Goal: Task Accomplishment & Management: Manage account settings

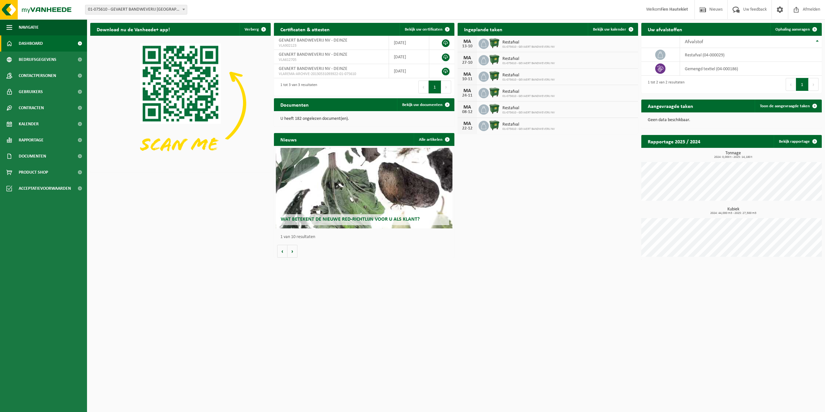
click at [48, 122] on link "Kalender" at bounding box center [43, 124] width 87 height 16
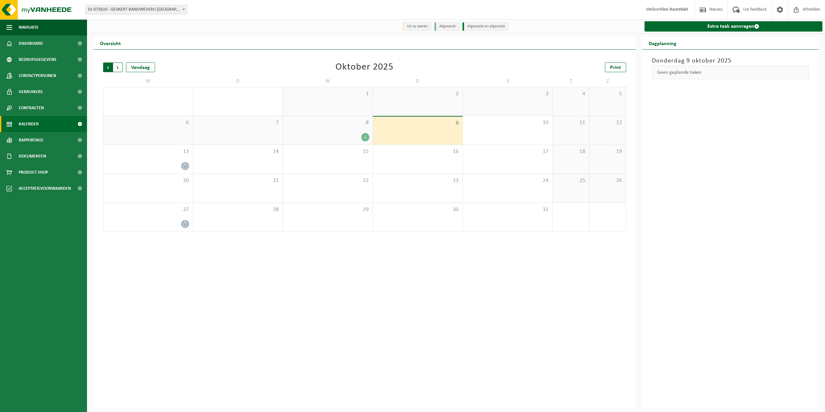
click at [122, 68] on span "Volgende" at bounding box center [118, 68] width 10 height 10
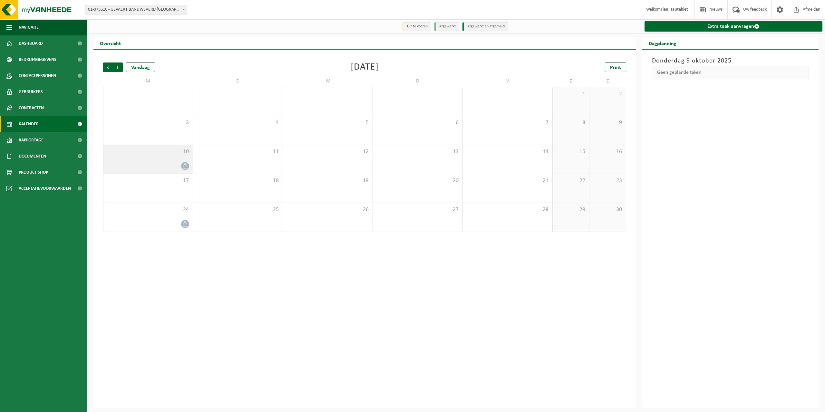
click at [184, 169] on icon at bounding box center [184, 165] width 5 height 5
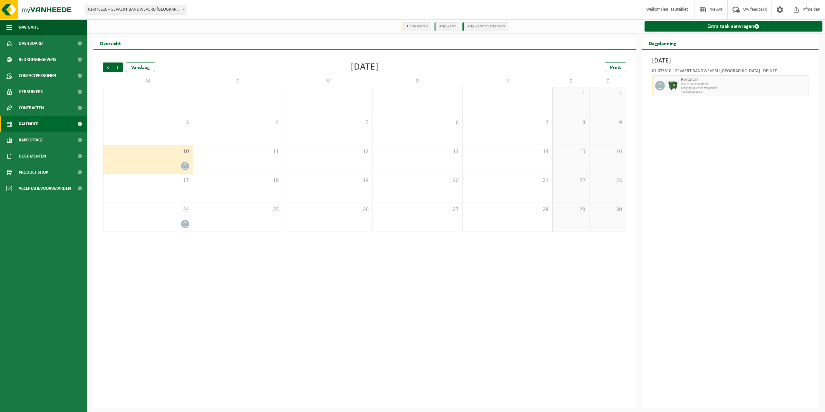
click at [185, 167] on icon at bounding box center [184, 165] width 5 height 5
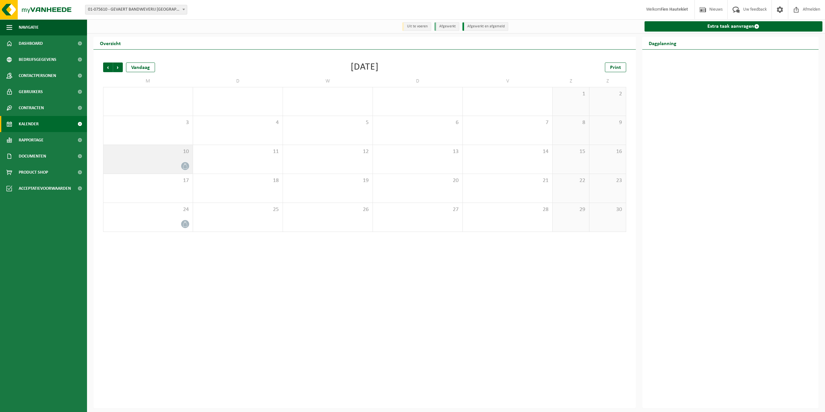
click at [168, 165] on div at bounding box center [148, 166] width 83 height 9
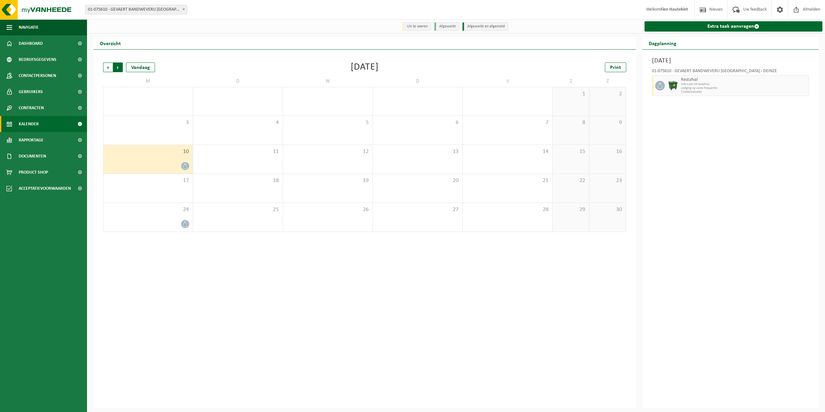
click at [111, 68] on span "Vorige" at bounding box center [108, 68] width 10 height 10
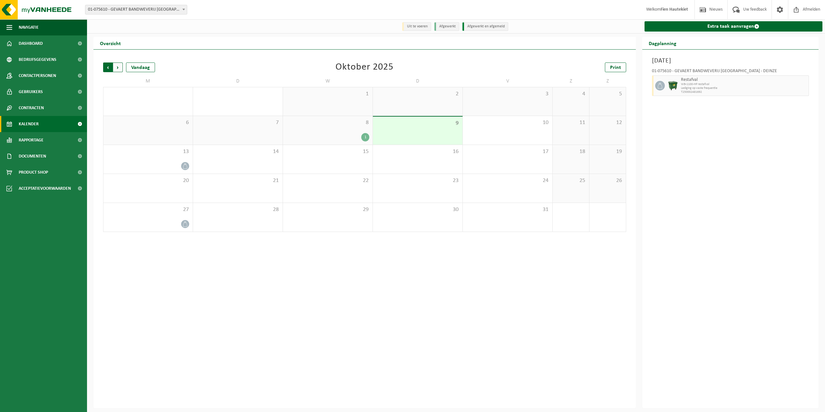
click at [122, 71] on span "Volgende" at bounding box center [118, 68] width 10 height 10
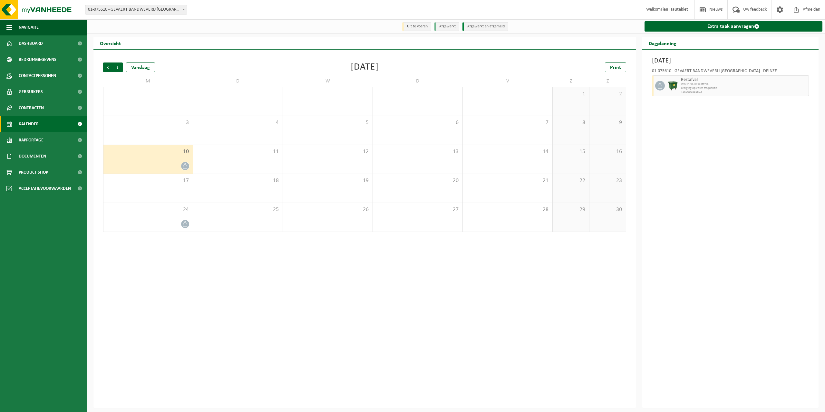
click at [184, 168] on icon at bounding box center [184, 165] width 5 height 5
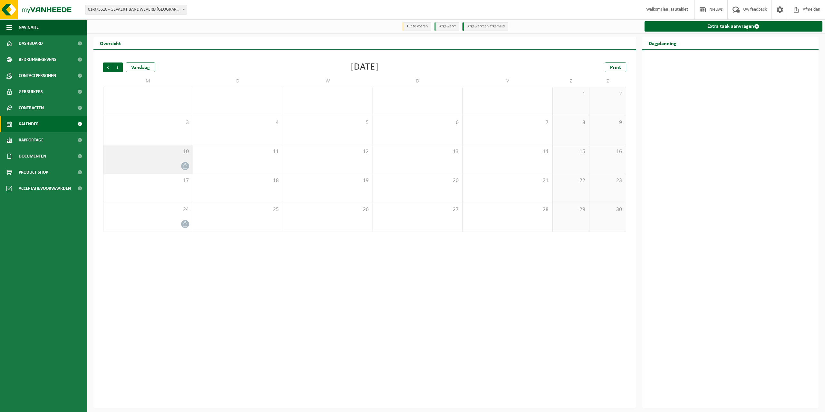
click at [184, 161] on div "10" at bounding box center [147, 159] width 89 height 29
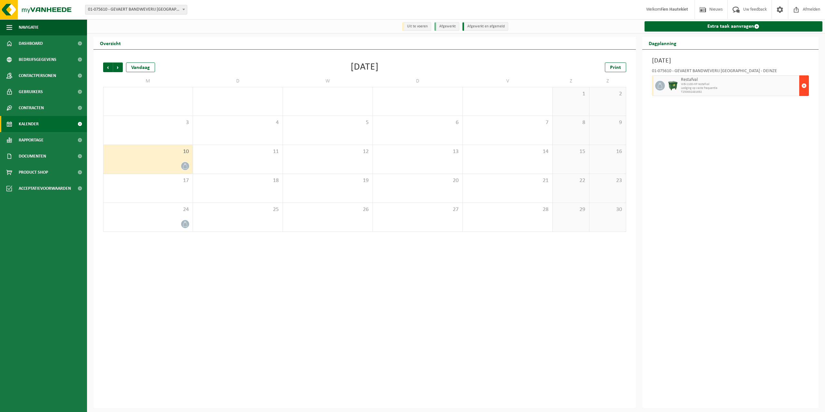
click at [806, 87] on span "button" at bounding box center [804, 85] width 5 height 13
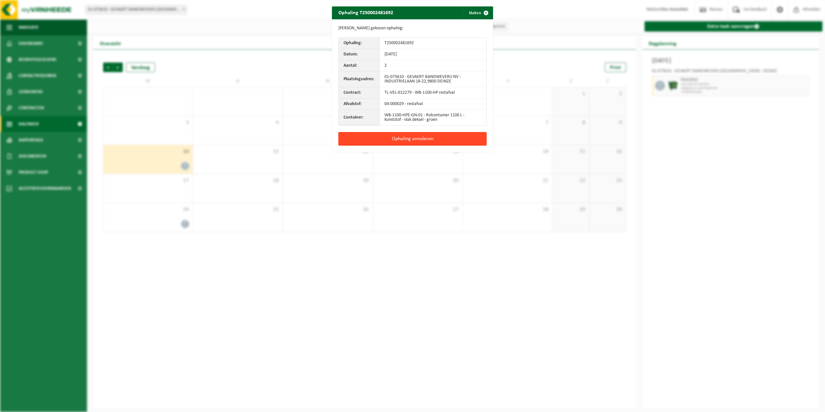
click at [422, 143] on button "Ophaling annuleren" at bounding box center [412, 139] width 148 height 14
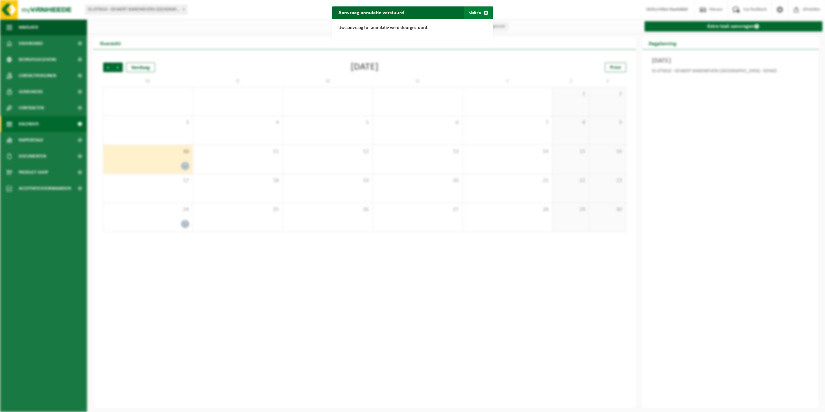
click at [480, 15] on span "button" at bounding box center [486, 12] width 13 height 13
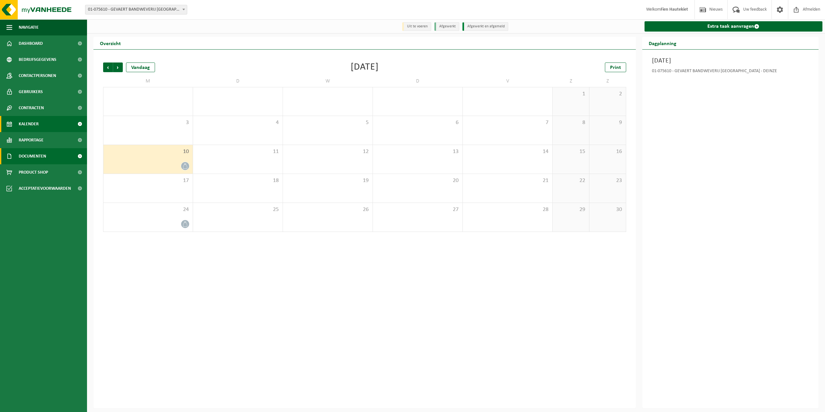
click at [48, 155] on link "Documenten" at bounding box center [43, 156] width 87 height 16
click at [44, 170] on link "Facturen" at bounding box center [44, 172] width 84 height 12
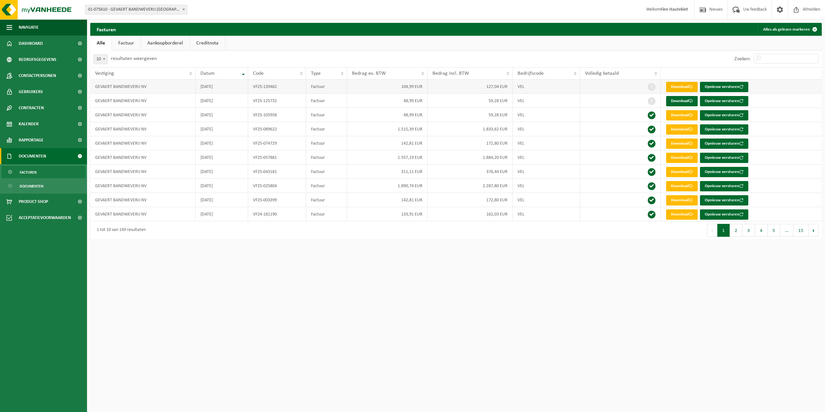
click at [680, 88] on link "Download" at bounding box center [682, 87] width 32 height 10
click at [676, 100] on link "Download" at bounding box center [682, 101] width 32 height 10
click at [677, 116] on link "Download" at bounding box center [682, 115] width 32 height 10
